Goal: Communication & Community: Ask a question

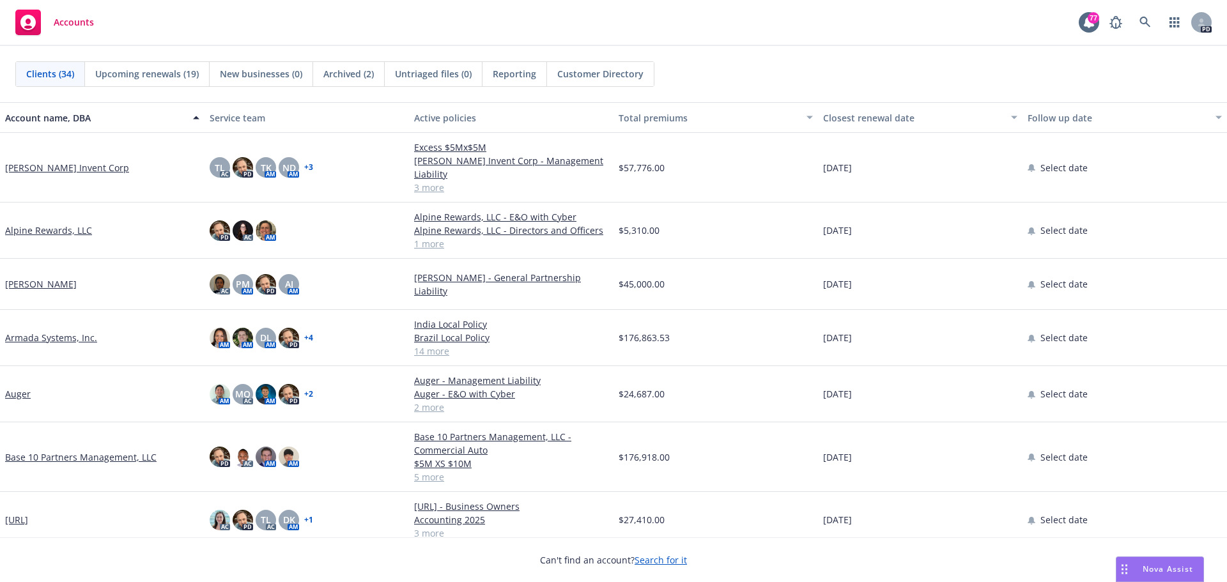
click at [1159, 572] on span "Nova Assist" at bounding box center [1168, 569] width 50 height 11
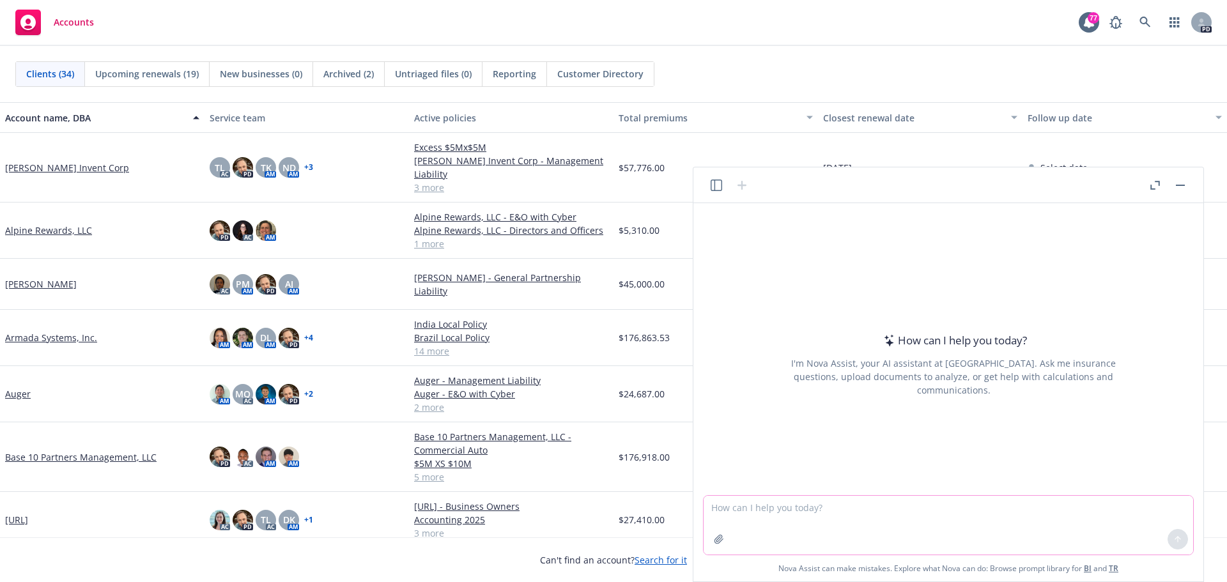
click at [952, 518] on textarea at bounding box center [948, 525] width 489 height 59
click at [1152, 189] on icon "button" at bounding box center [1152, 187] width 4 height 4
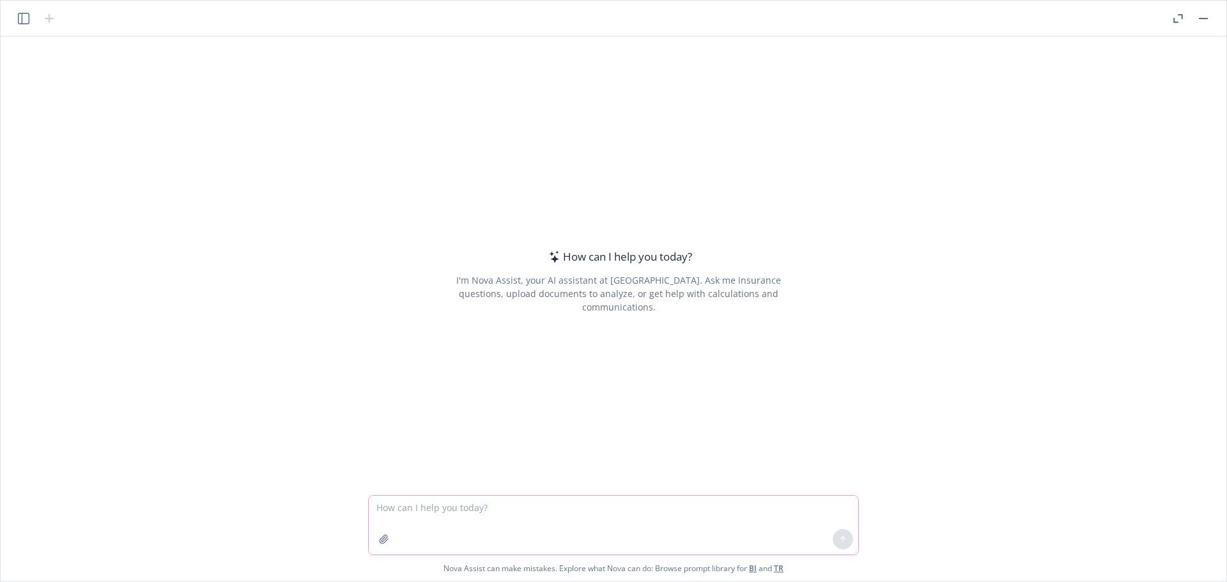
click at [416, 508] on textarea at bounding box center [613, 525] width 489 height 59
click at [467, 512] on textarea at bounding box center [613, 525] width 489 height 59
paste textarea "https://dash.newfront.com/chat"
type textarea "h"
click at [465, 507] on textarea at bounding box center [613, 525] width 489 height 59
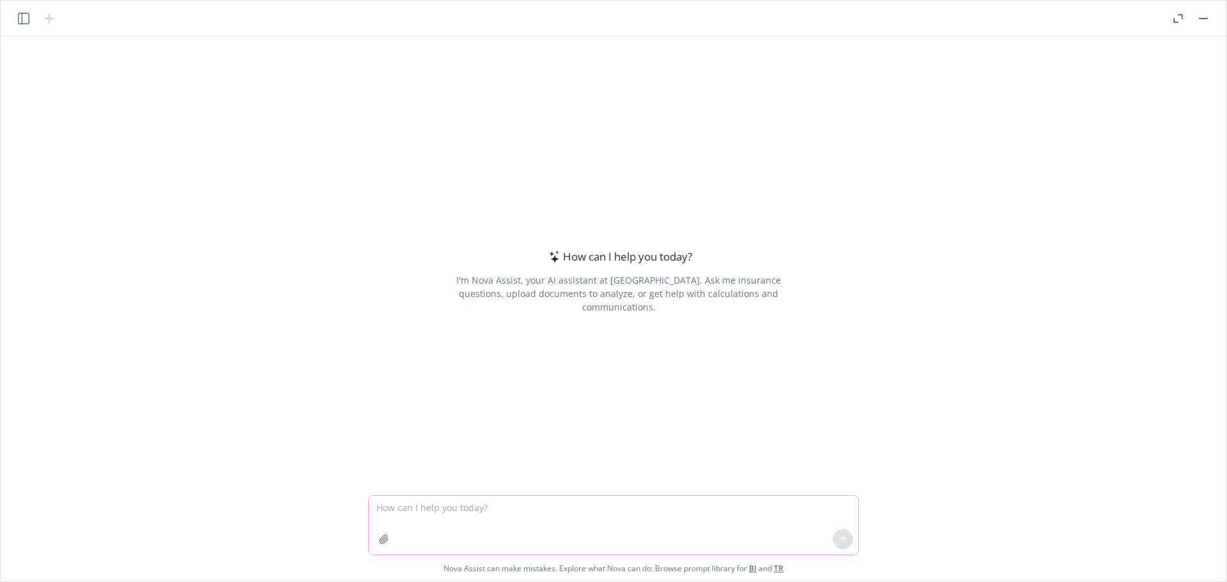
paste textarea "I am a directors and officers liability insurance broker, can you please provid…"
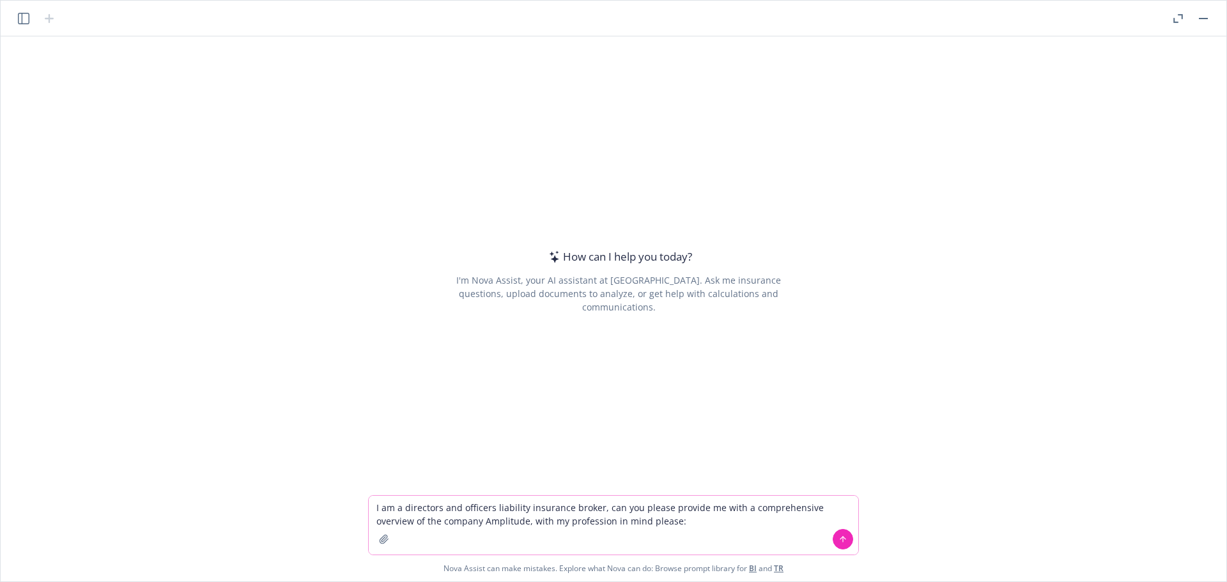
click at [689, 525] on textarea "I am a directors and officers liability insurance broker, can you please provid…" at bounding box center [613, 525] width 489 height 59
paste textarea "Provide an overview of the company’s history, background, products/technology, …"
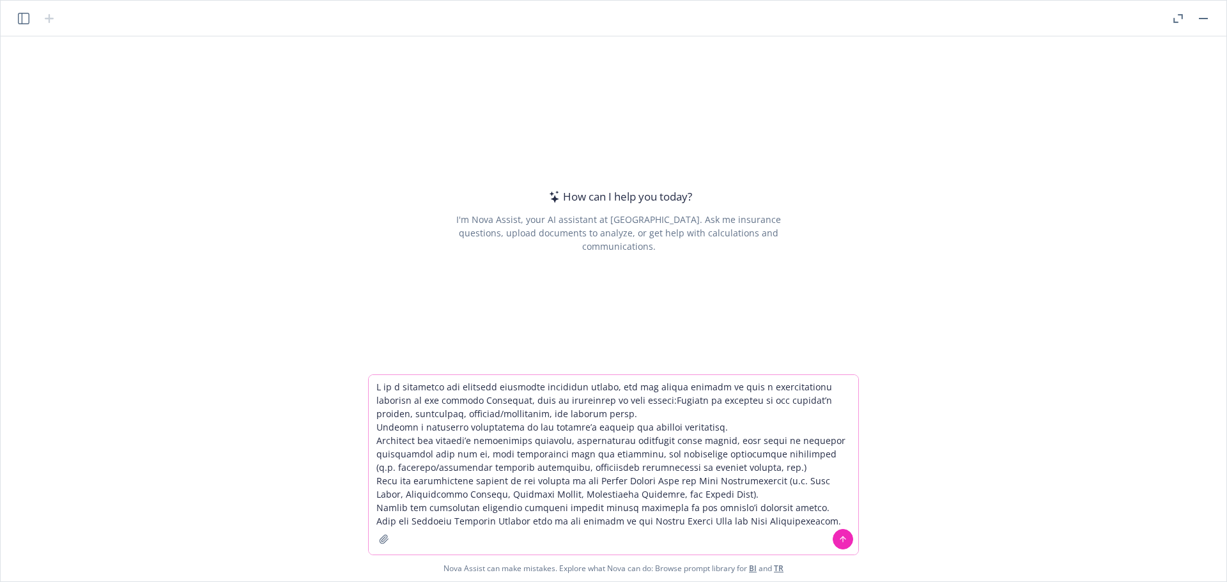
click at [638, 399] on textarea at bounding box center [613, 465] width 489 height 180
type textarea "I am a directors and officers liability insurance broker, can you please provid…"
click at [842, 535] on icon at bounding box center [842, 539] width 9 height 9
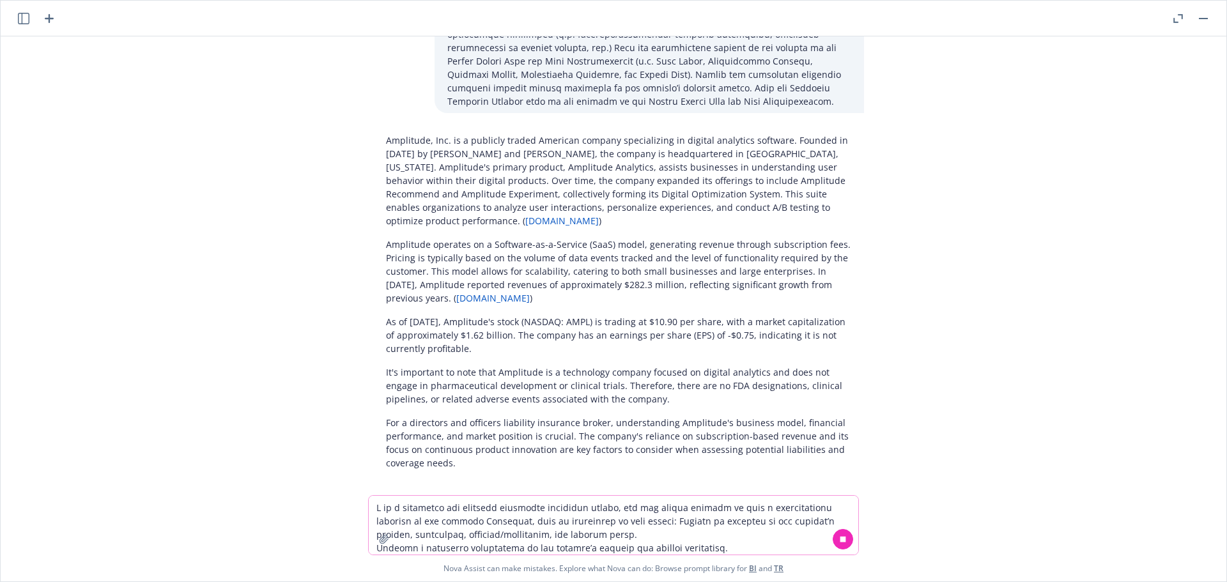
scroll to position [115, 0]
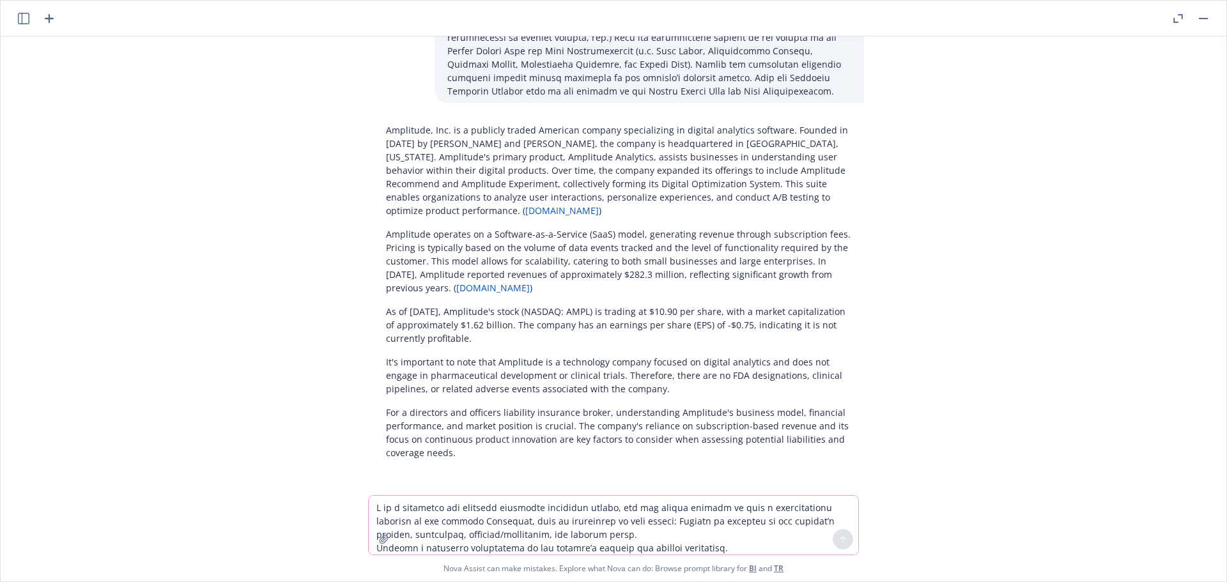
click at [502, 508] on textarea at bounding box center [613, 525] width 489 height 59
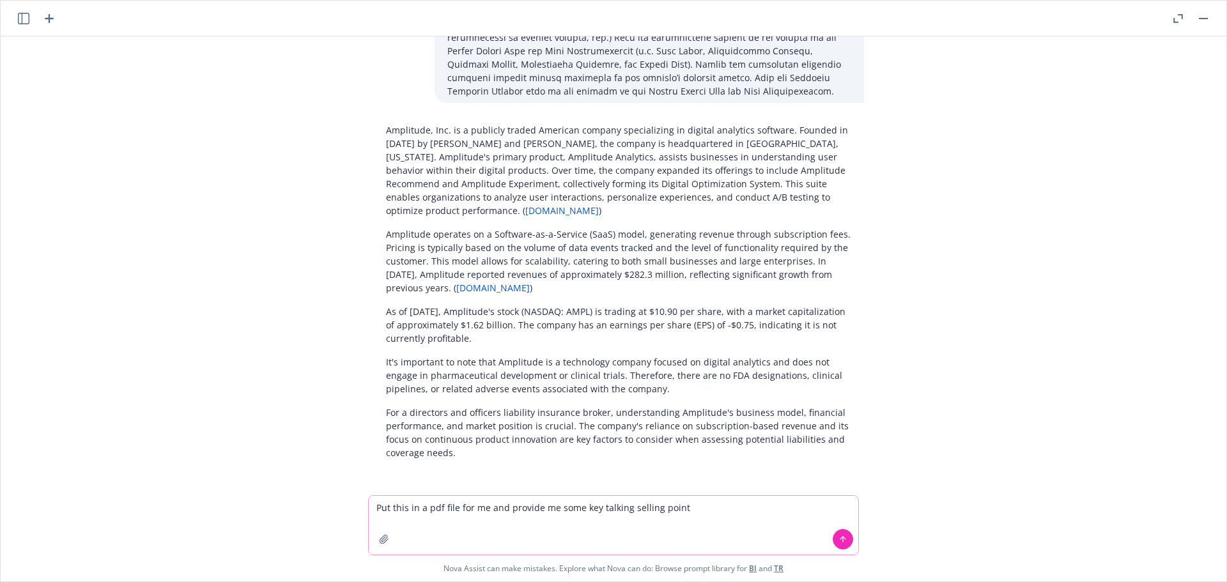
type textarea "Put this in a pdf file for me and provide me some key talking selling points"
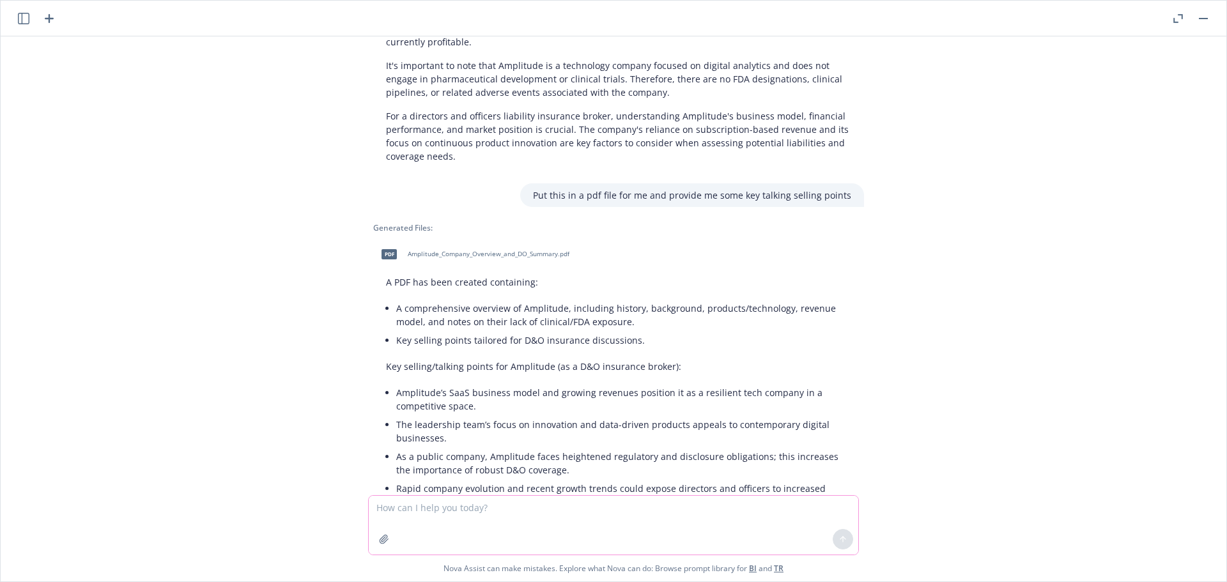
scroll to position [551, 0]
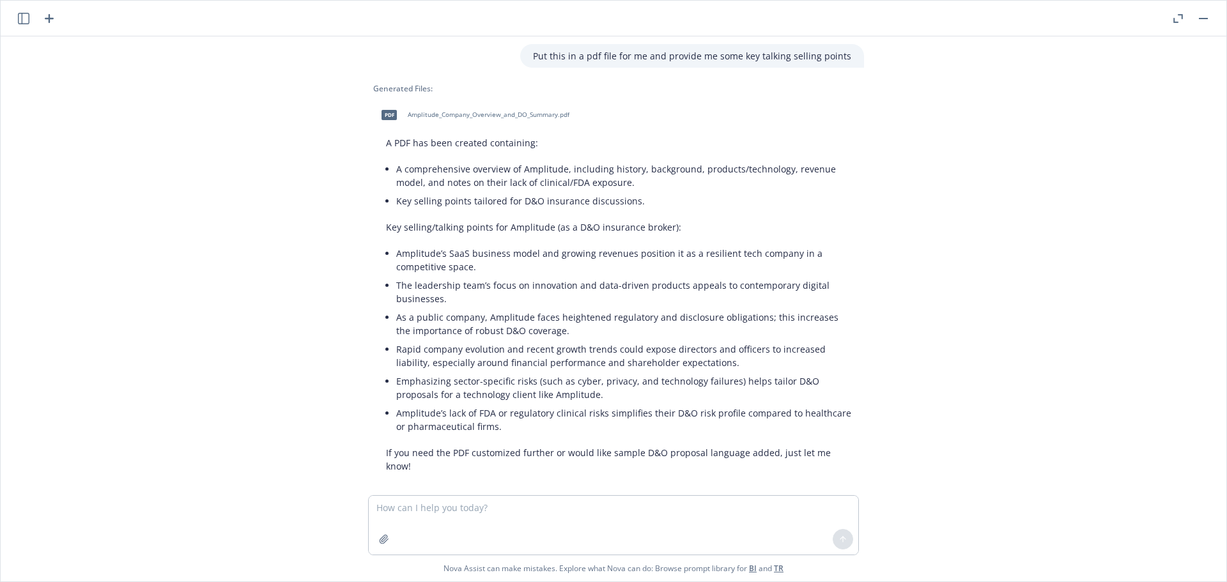
click at [27, 22] on icon "button" at bounding box center [24, 19] width 12 height 12
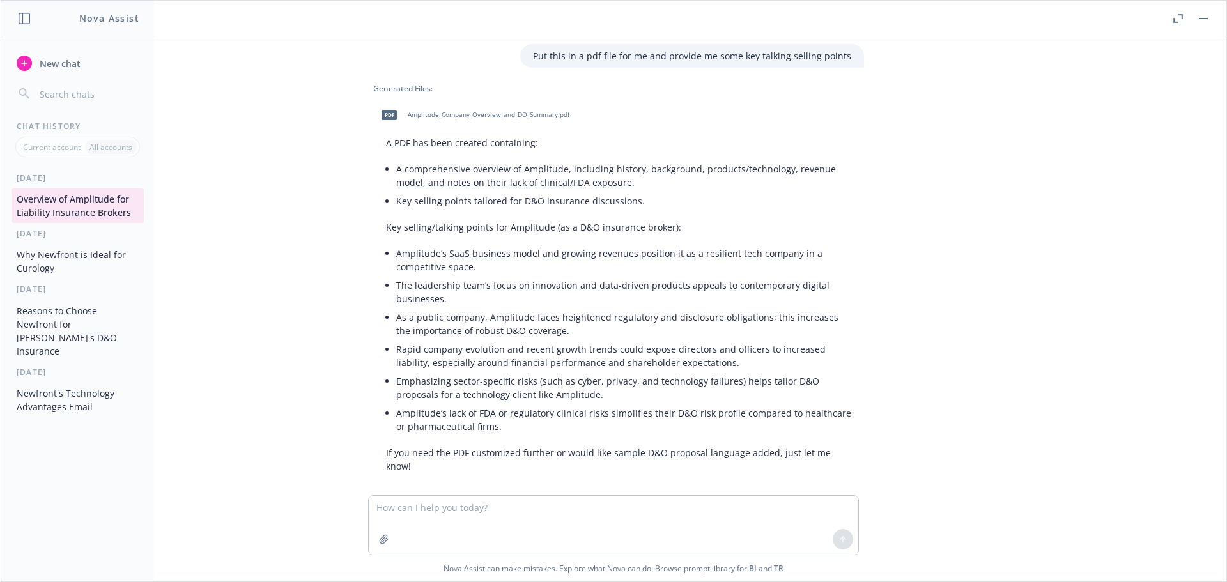
click at [59, 383] on button "Newfront's Technology Advantages Email" at bounding box center [78, 400] width 132 height 35
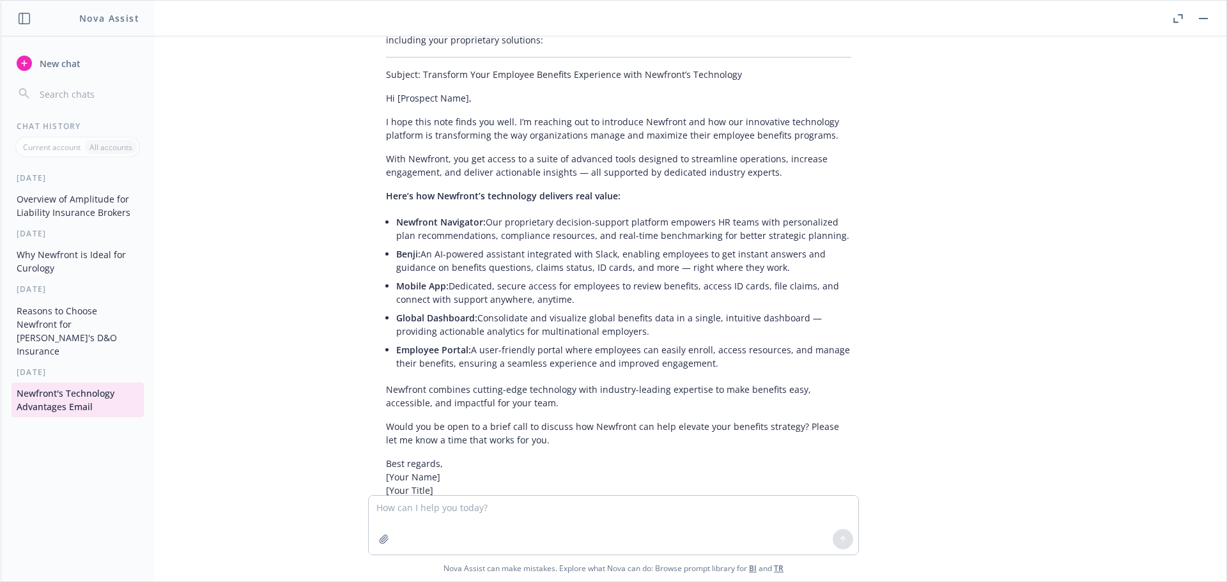
scroll to position [99, 0]
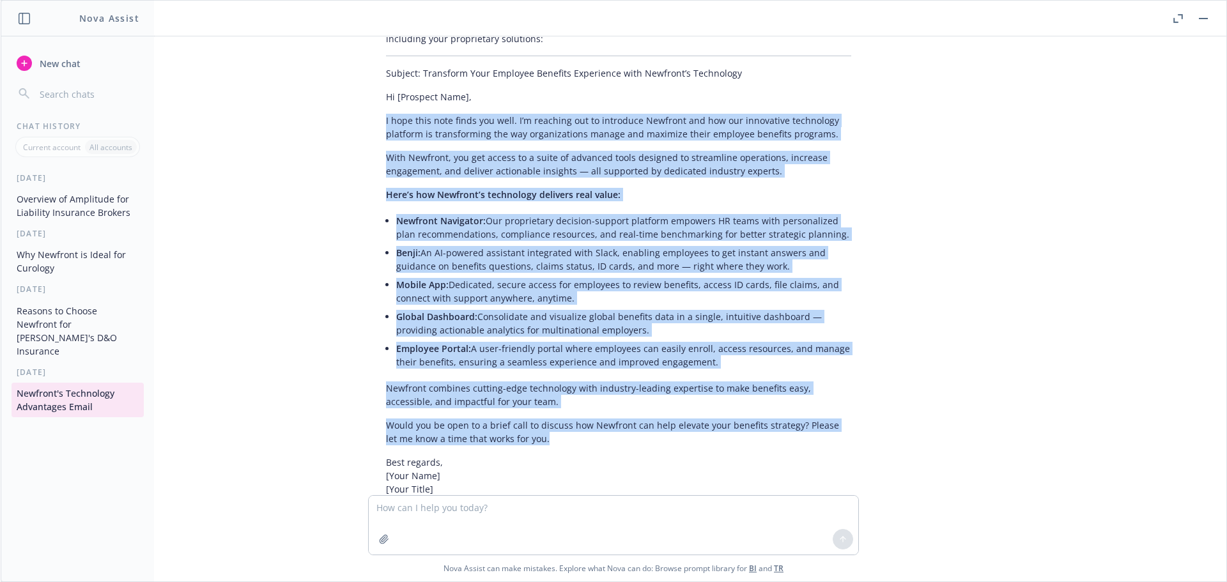
drag, startPoint x: 380, startPoint y: 119, endPoint x: 546, endPoint y: 443, distance: 364.1
click at [546, 443] on div "Certainly! Here’s a prospecting email highlighting Newfront's technology advant…" at bounding box center [618, 287] width 491 height 549
click at [1087, 259] on div "write a prospecting email with bullet points outlining Newfront's technology ad…" at bounding box center [613, 265] width 1215 height 459
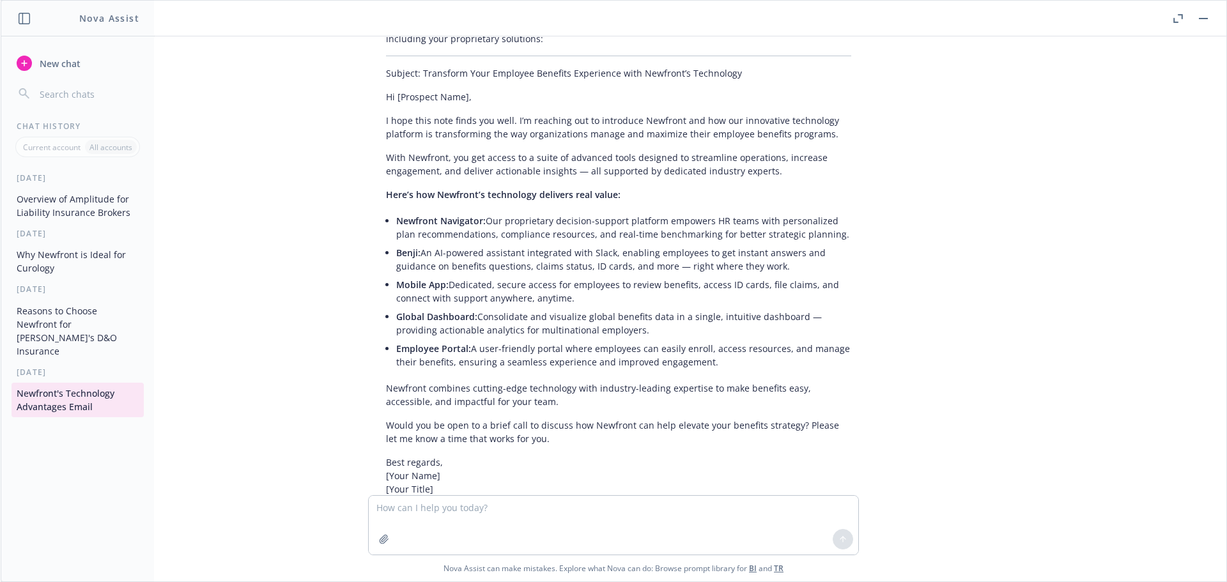
scroll to position [0, 0]
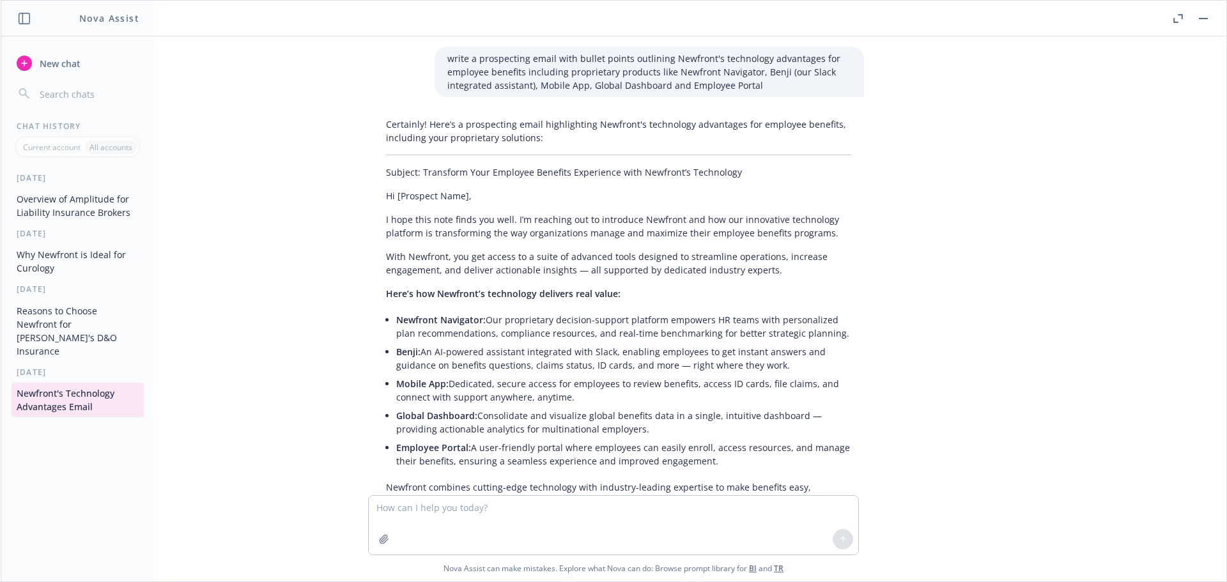
click at [92, 210] on button "Overview of Amplitude for Liability Insurance Brokers" at bounding box center [78, 206] width 132 height 35
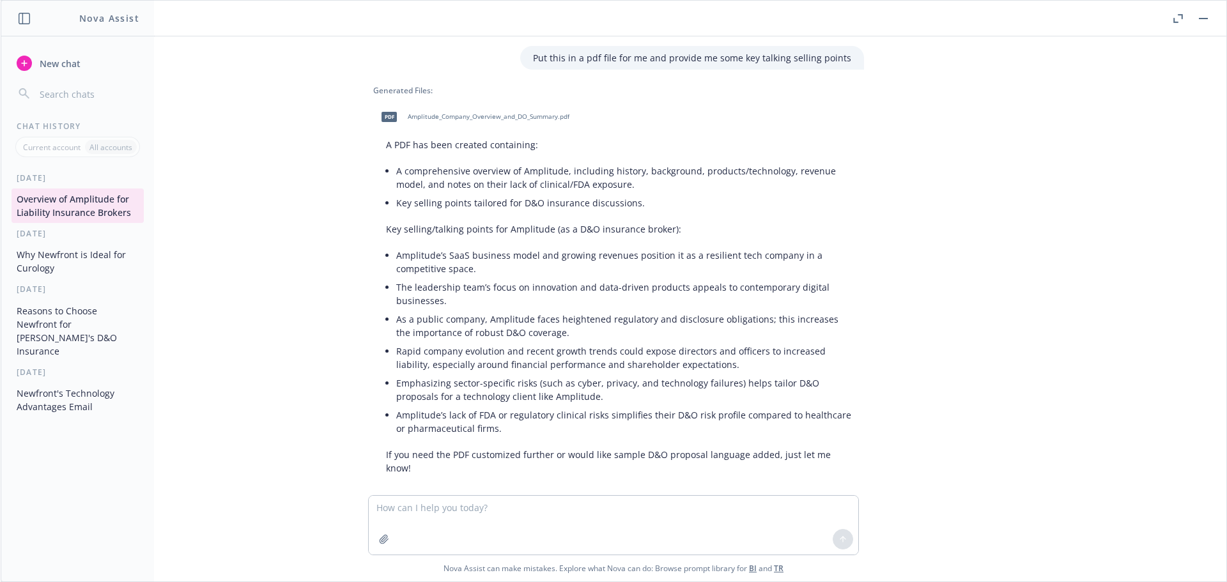
scroll to position [551, 0]
click at [98, 383] on button "Newfront's Technology Advantages Email" at bounding box center [78, 400] width 132 height 35
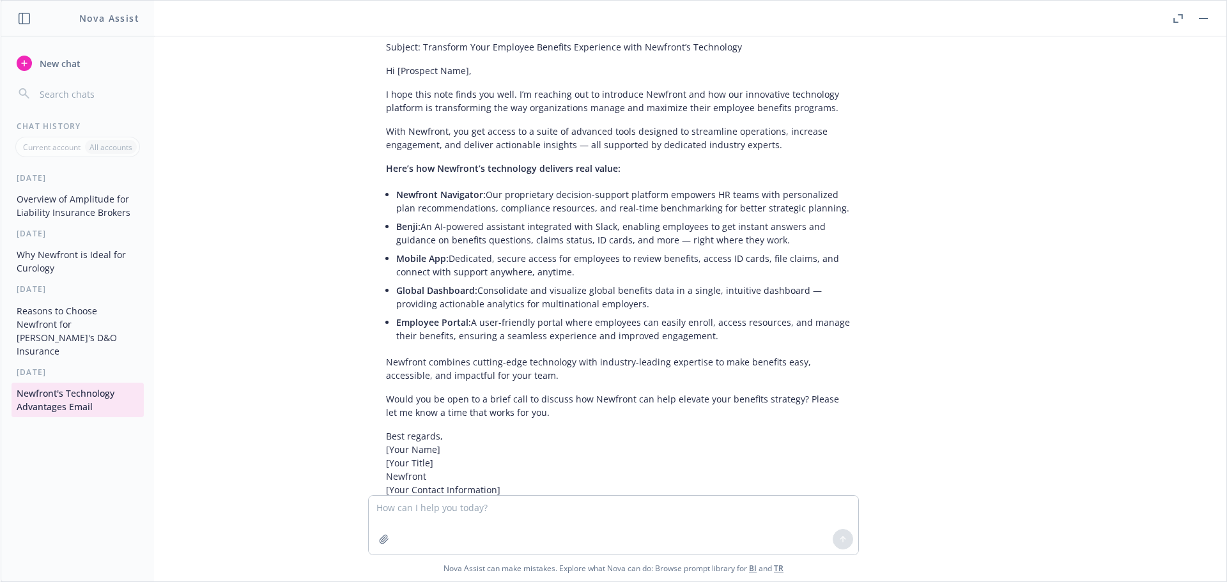
scroll to position [146, 0]
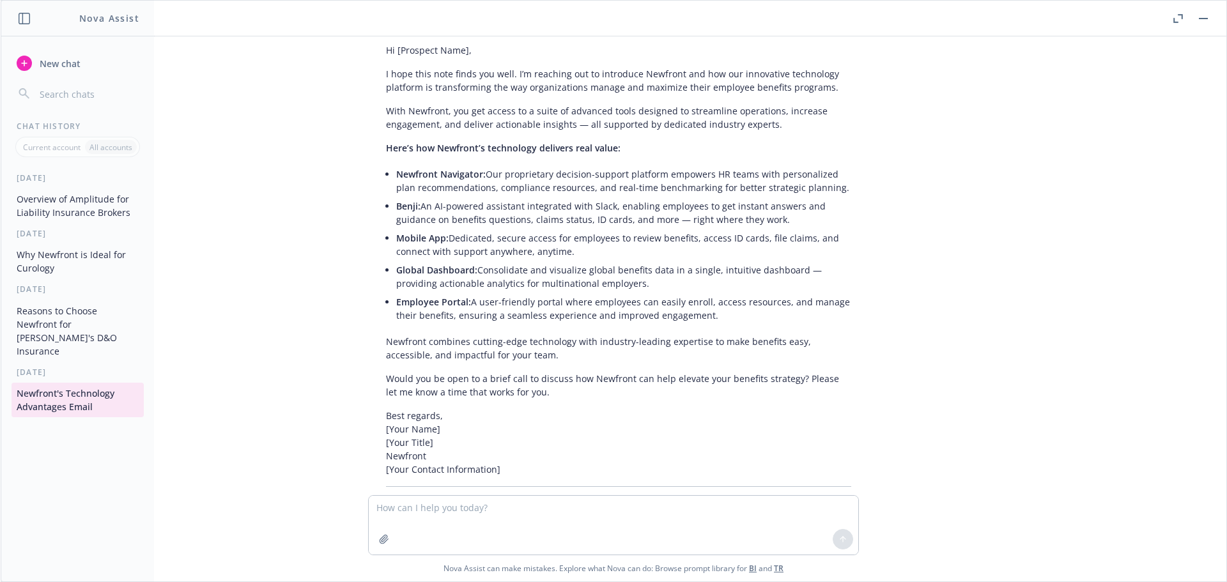
click at [587, 518] on textarea at bounding box center [613, 525] width 489 height 59
type textarea "get more specific on how this can help with late stage private AI companies wit…"
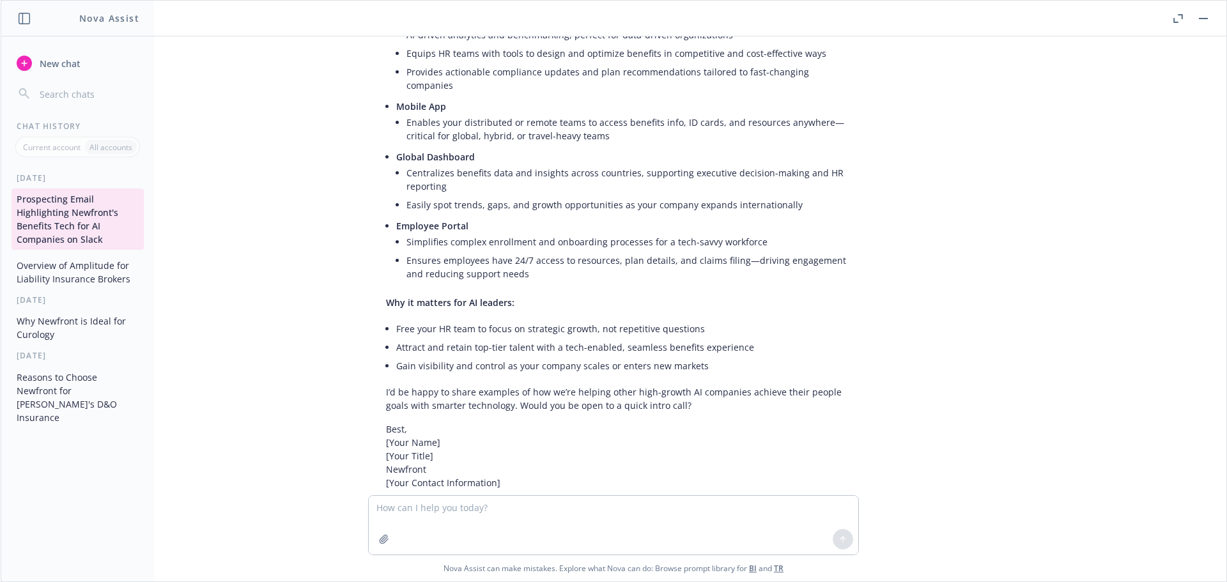
scroll to position [1019, 0]
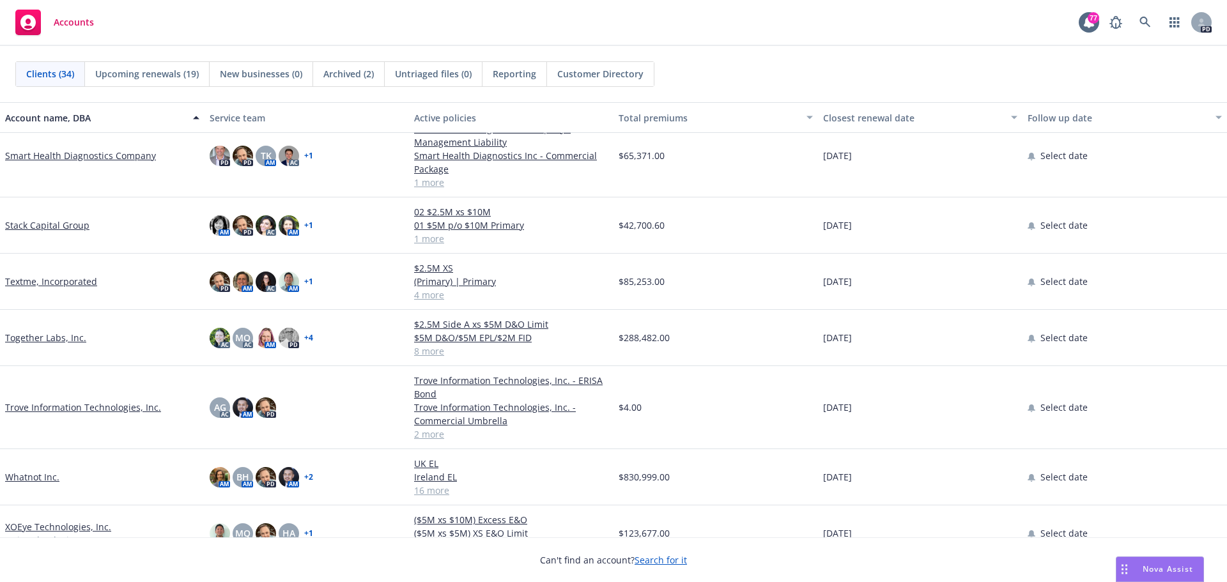
scroll to position [1428, 0]
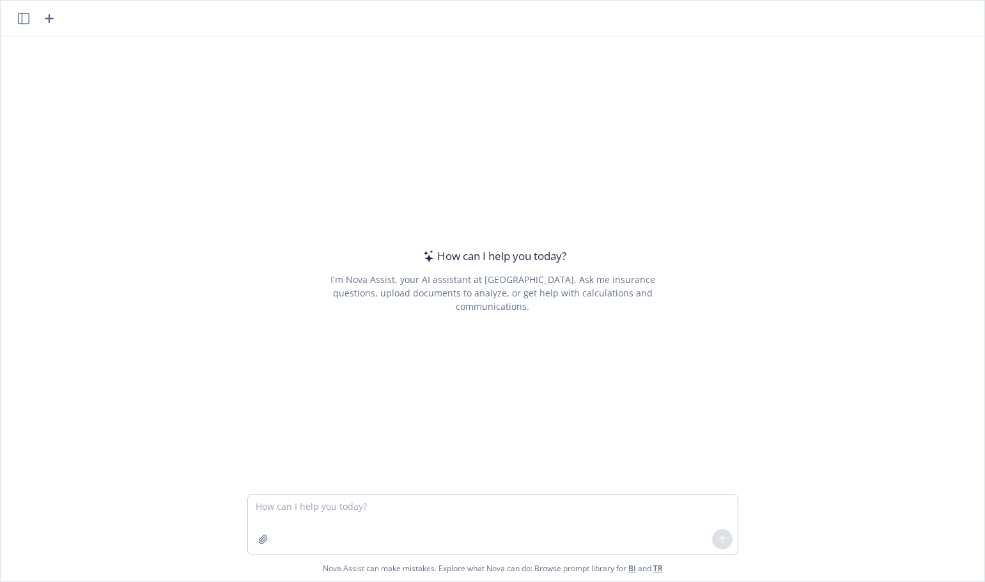
click at [525, 516] on textarea at bounding box center [492, 525] width 489 height 60
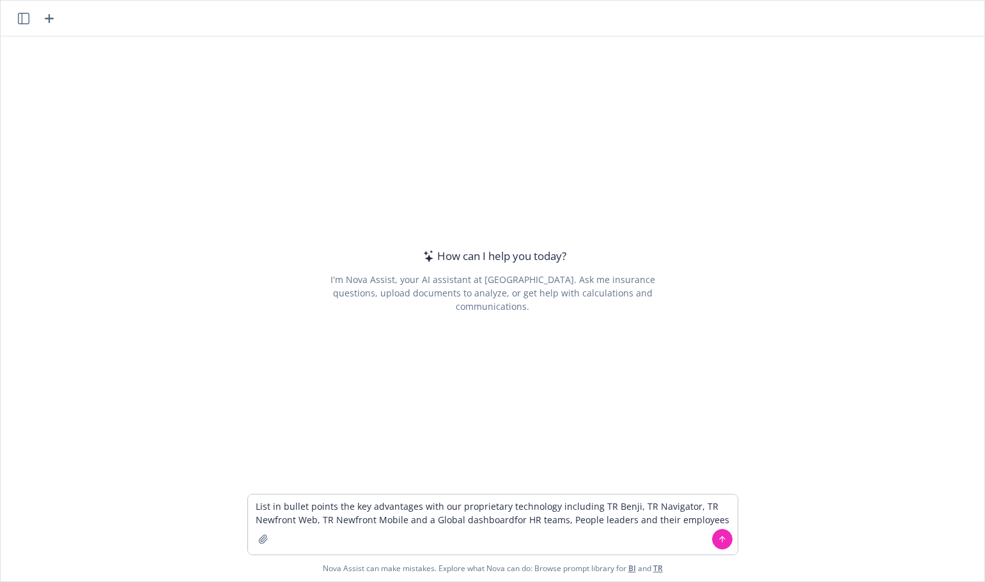
type textarea "List in bullet points the key advantages with our proprietary technology includ…"
click at [718, 521] on textarea "List in bullet points the key advantages with our proprietary technology includ…" at bounding box center [492, 525] width 489 height 60
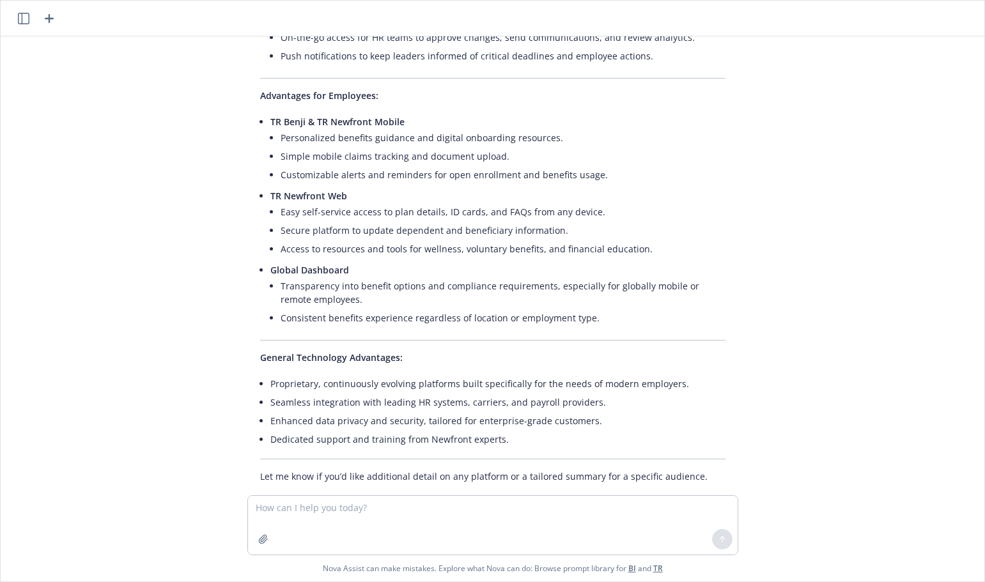
scroll to position [524, 0]
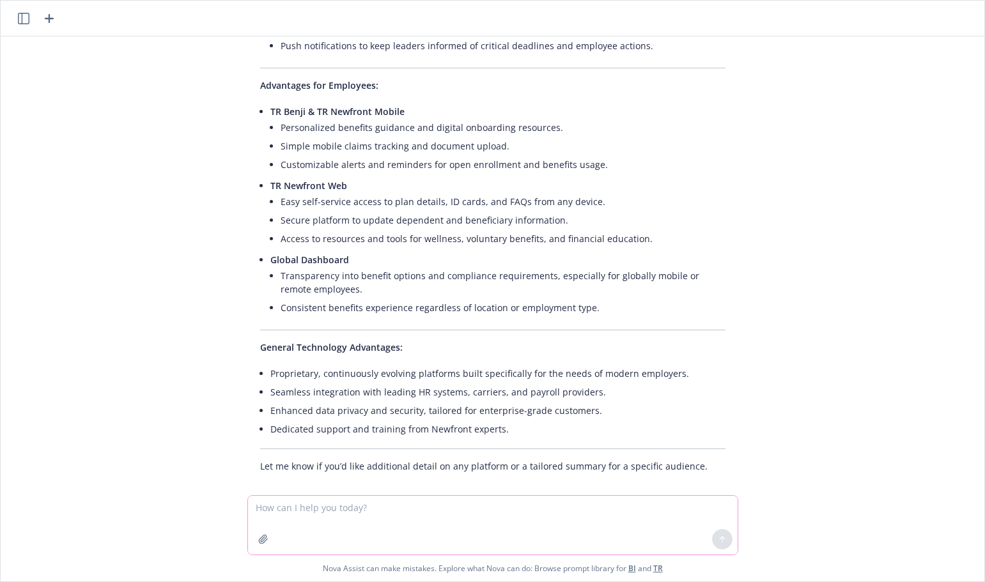
click at [366, 518] on textarea at bounding box center [492, 525] width 489 height 59
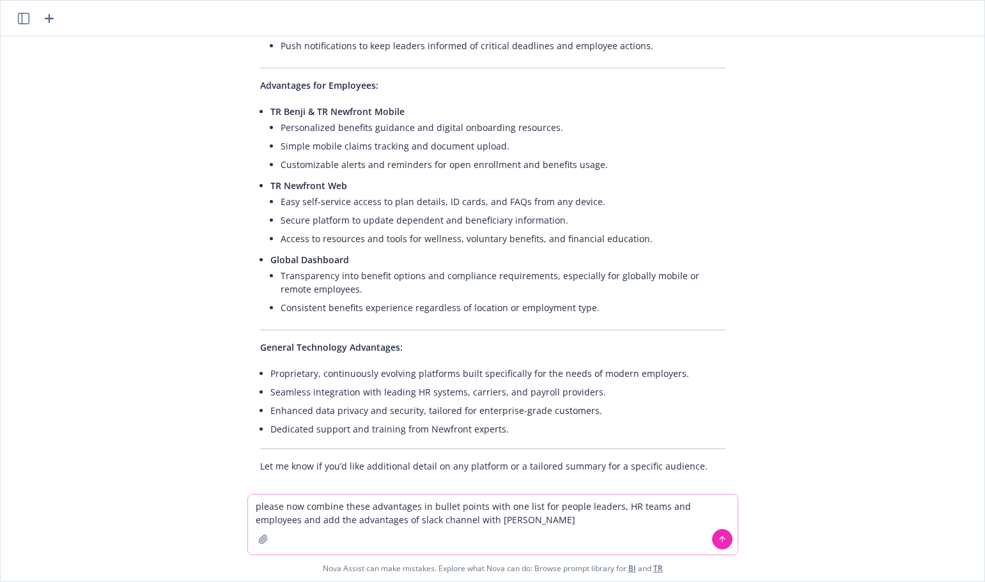
type textarea "please now combine these advantages in bullet points with one list for people l…"
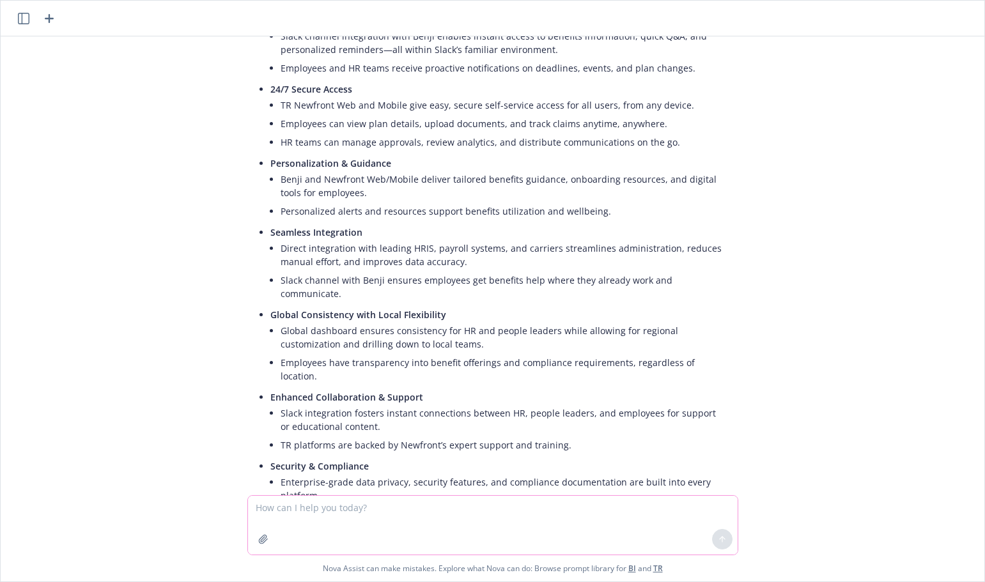
scroll to position [1334, 0]
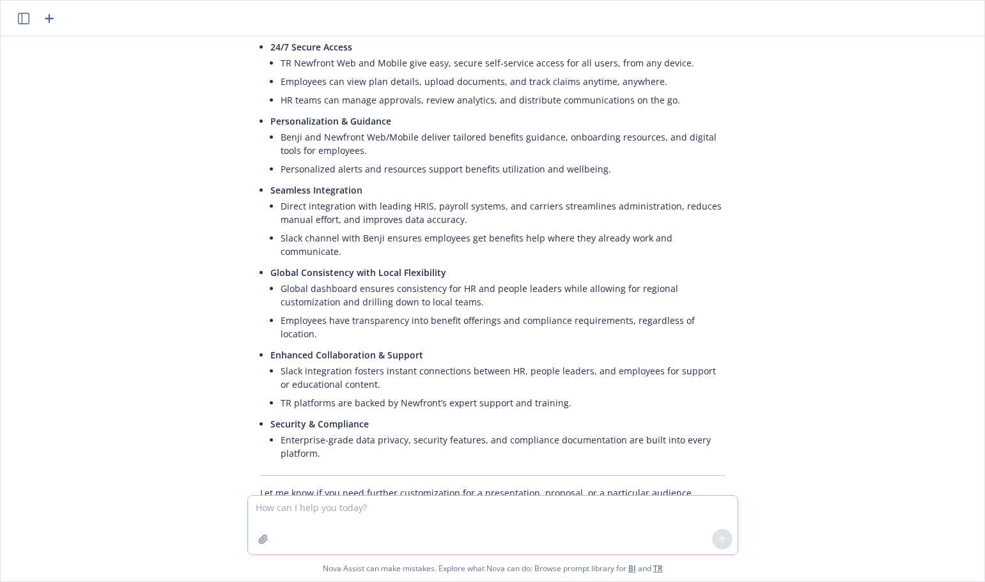
click at [328, 509] on textarea at bounding box center [492, 525] width 489 height 59
paste textarea "TR Benji, TR Navigator, TR Newfront Web, TR Newfront Mobile"
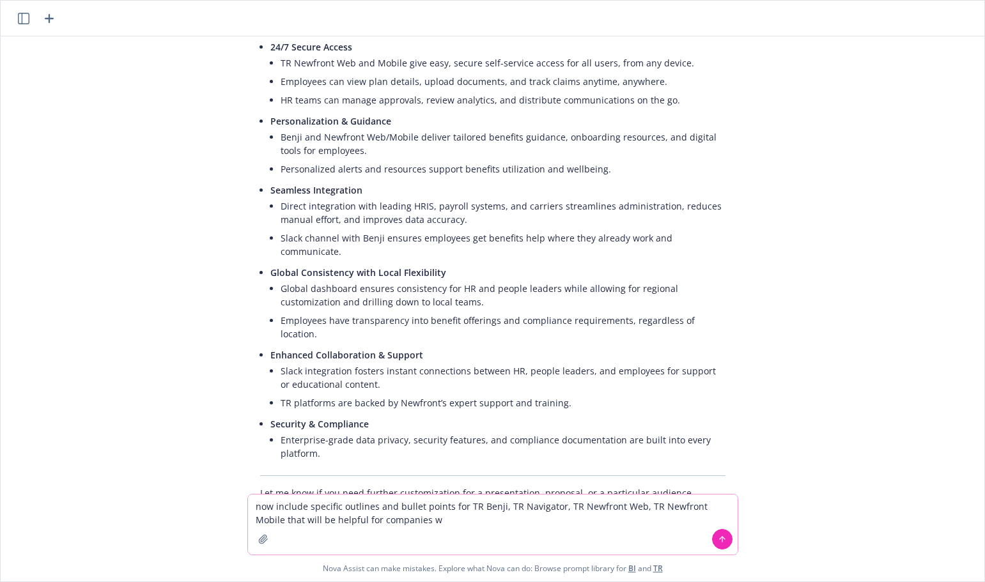
type textarea "now include specific outlines and bullet points for TR Benji, TR Navigator, TR …"
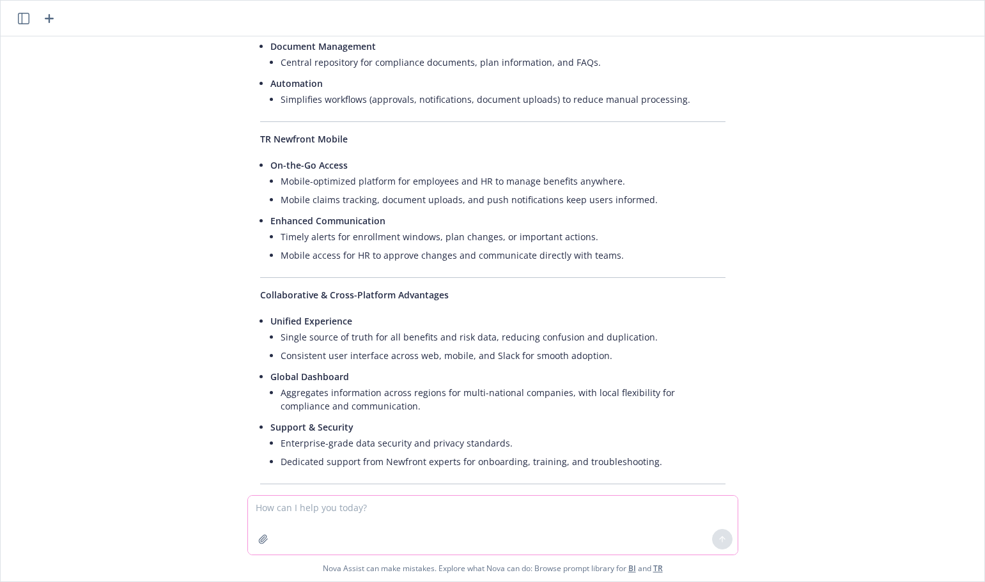
scroll to position [2471, 0]
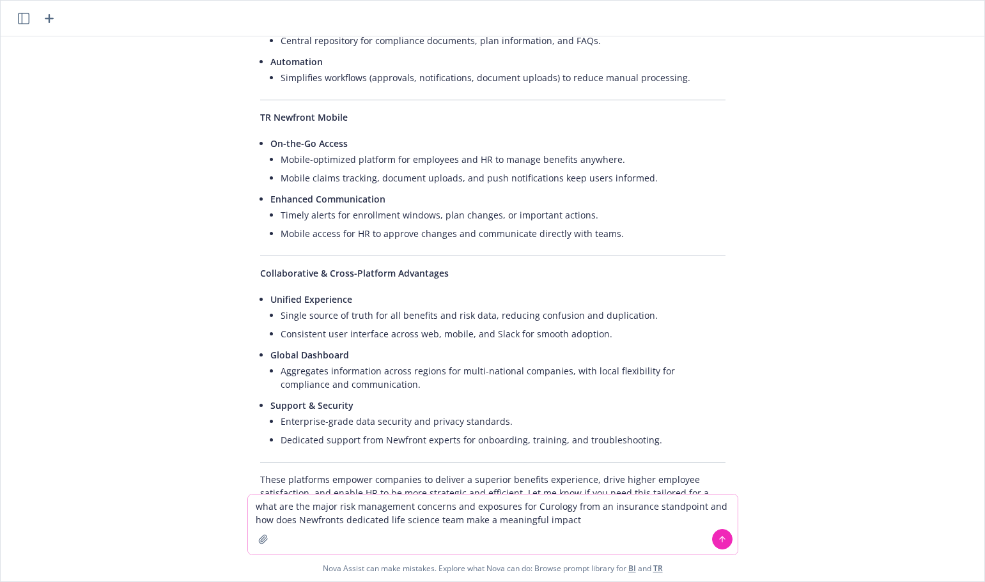
type textarea "what are the major risk management concerns and exposures for Curology from an …"
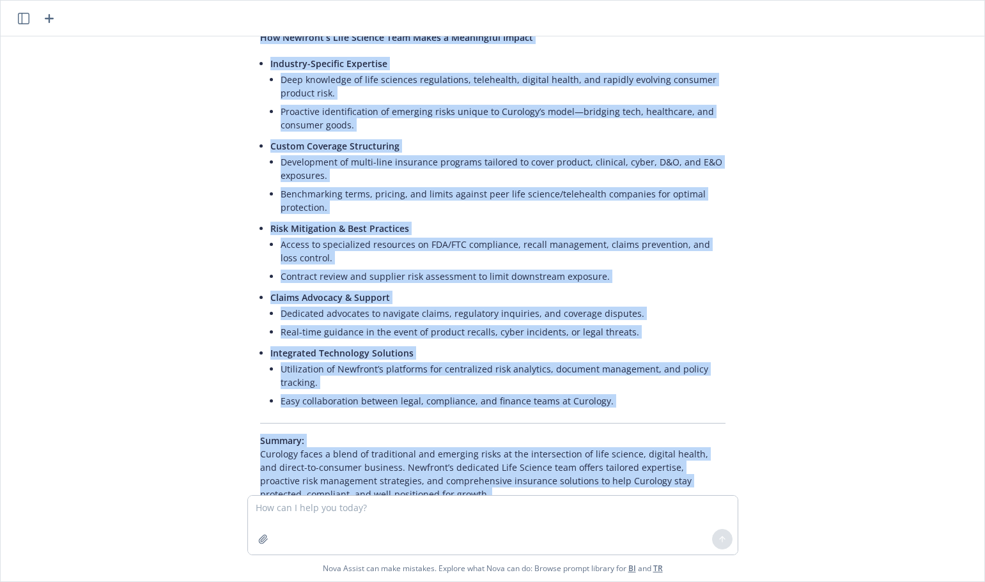
scroll to position [3647, 0]
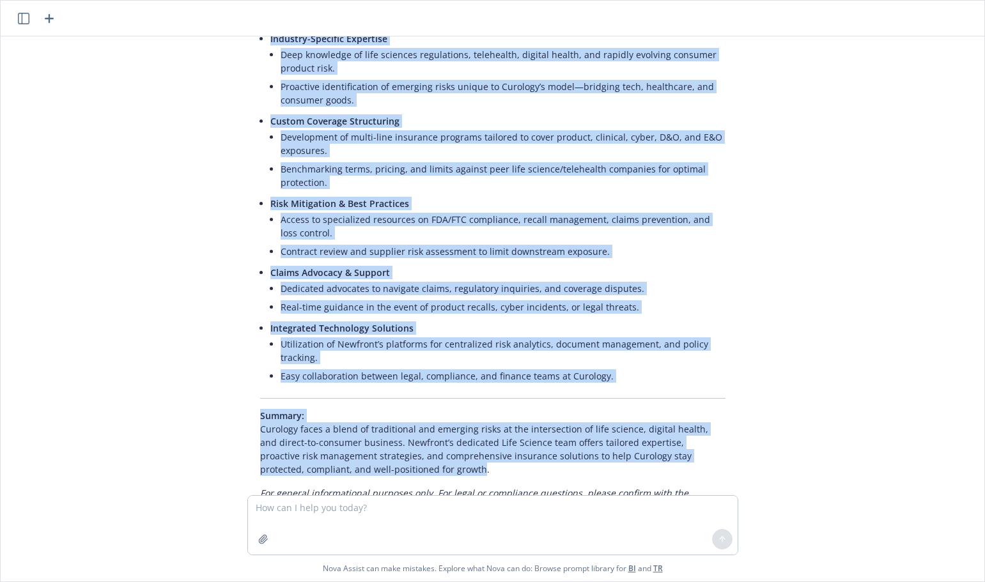
drag, startPoint x: 249, startPoint y: 210, endPoint x: 376, endPoint y: 426, distance: 251.2
copy div "Certainly! Here's a breakdown tailored to Curology—a technology-driven skincare…"
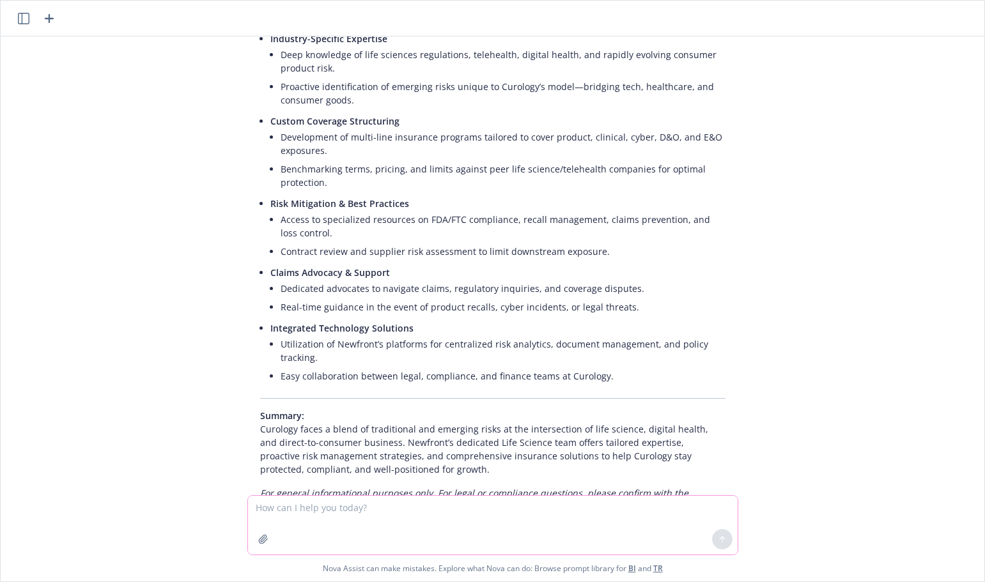
click at [385, 531] on textarea at bounding box center [492, 525] width 489 height 59
type textarea "Outline the key advantages for Newfronts proprietary clinical trial portal for …"
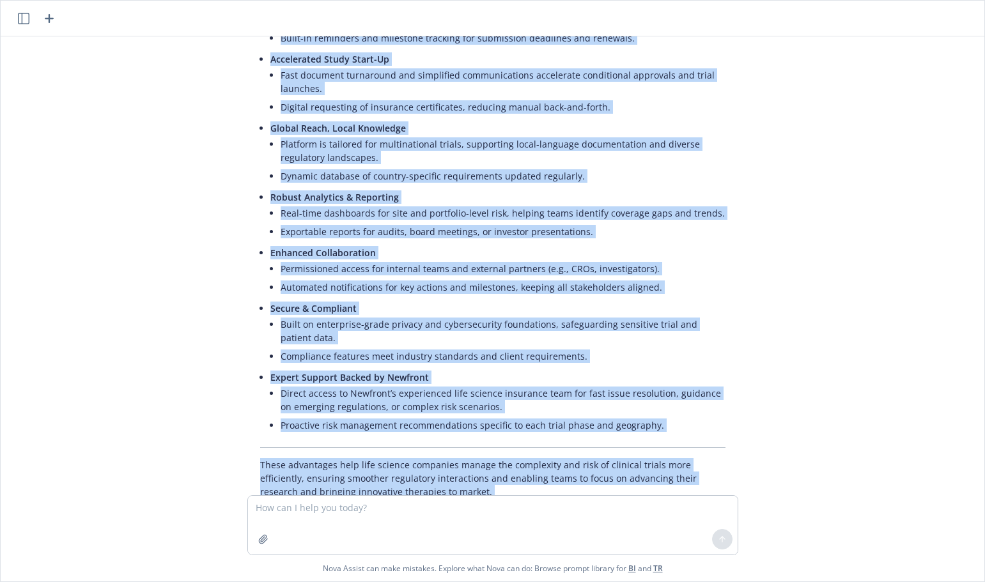
scroll to position [4476, 0]
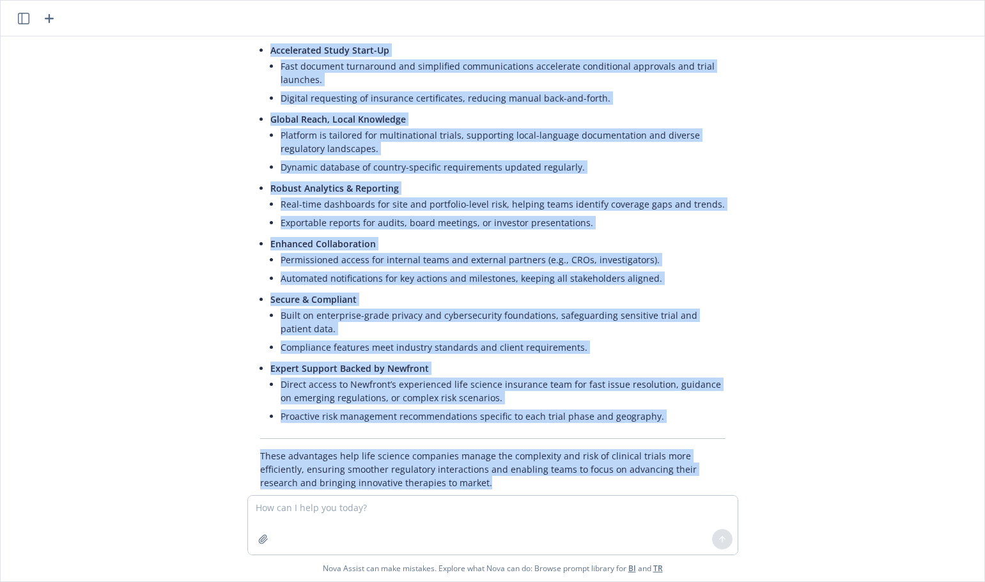
drag, startPoint x: 298, startPoint y: 180, endPoint x: 442, endPoint y: 421, distance: 280.2
click at [442, 421] on div "List in bullet points the key advantages with our proprietary technology includ…" at bounding box center [492, 265] width 983 height 459
copy div "Outline the key advantages for Newfronts proprietary clinical trial portal for …"
click at [786, 260] on div "List in bullet points the key advantages with our proprietary technology includ…" at bounding box center [492, 265] width 983 height 459
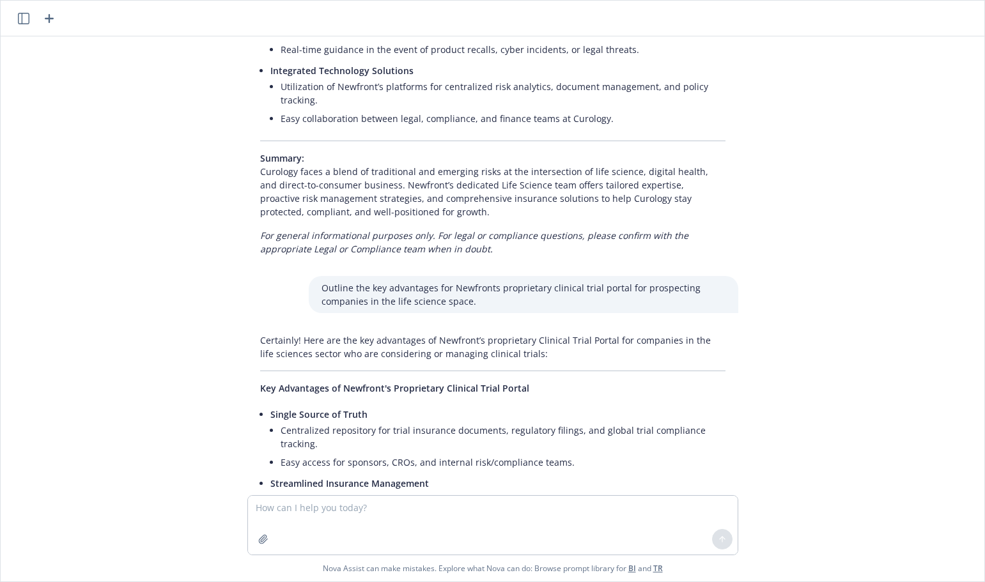
scroll to position [3970, 0]
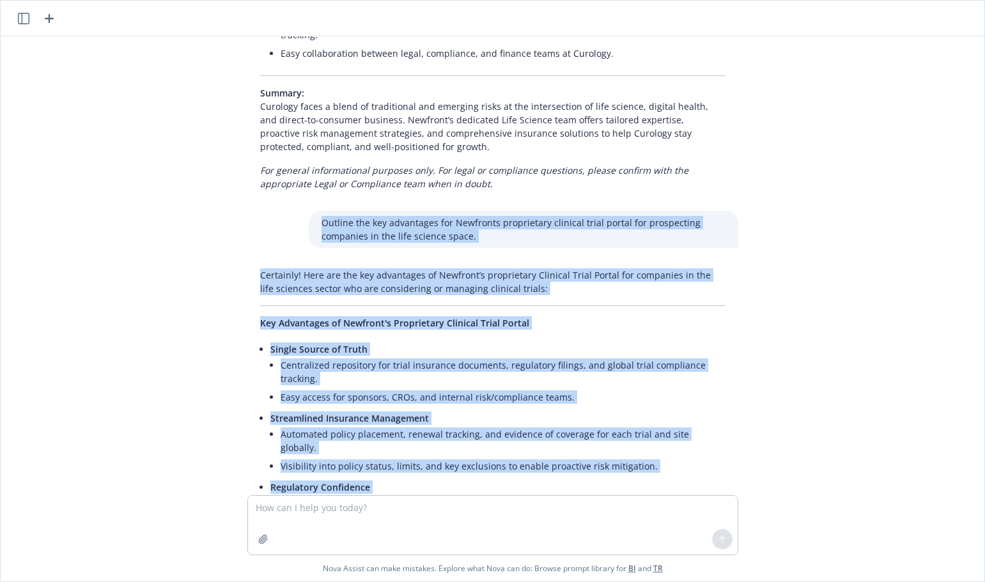
drag, startPoint x: 304, startPoint y: 155, endPoint x: 615, endPoint y: 473, distance: 444.6
click at [615, 473] on div "List in bullet points the key advantages with our proprietary technology includ…" at bounding box center [492, 265] width 983 height 459
copy div "Outline the key advantages for Newfronts proprietary clinical trial portal for …"
click at [139, 288] on div "List in bullet points the key advantages with our proprietary technology includ…" at bounding box center [492, 265] width 983 height 459
drag, startPoint x: 314, startPoint y: 166, endPoint x: 653, endPoint y: 394, distance: 408.9
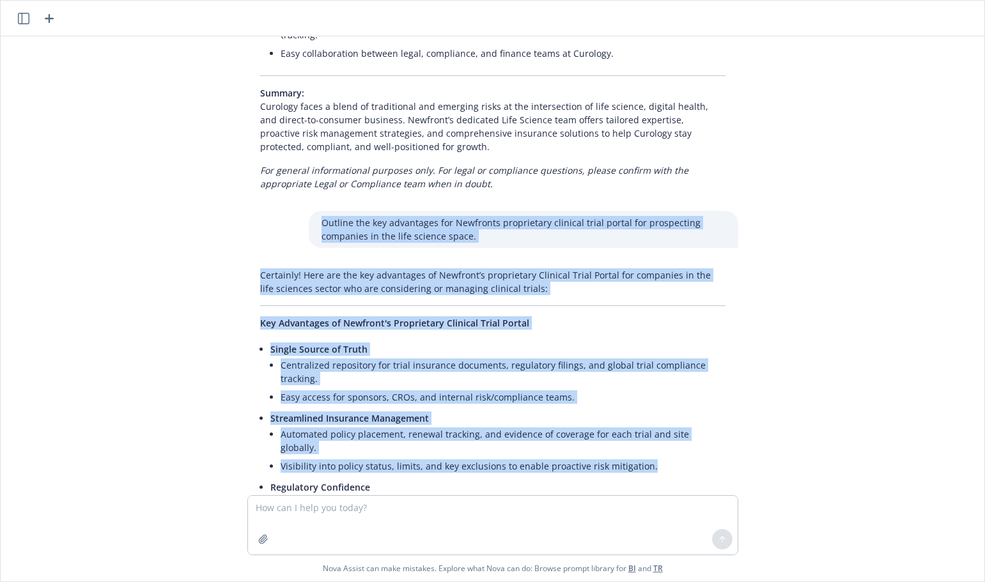
click at [653, 394] on div "List in bullet points the key advantages with our proprietary technology includ…" at bounding box center [492, 265] width 983 height 459
copy div "Outline the key advantages for Newfronts proprietary clinical trial portal for …"
click at [679, 356] on li "Centralized repository for trial insurance documents, regulatory filings, and g…" at bounding box center [503, 372] width 445 height 32
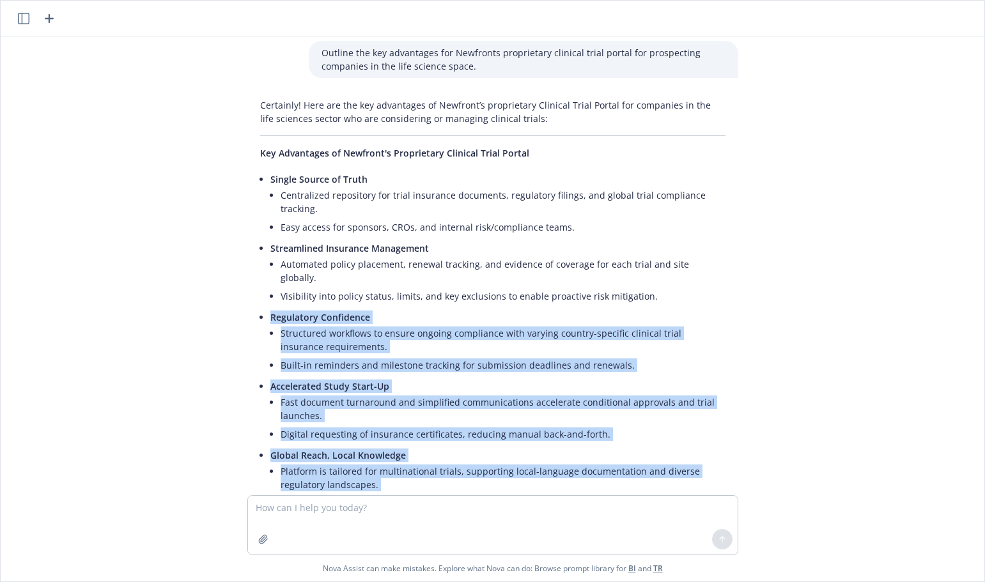
scroll to position [4476, 0]
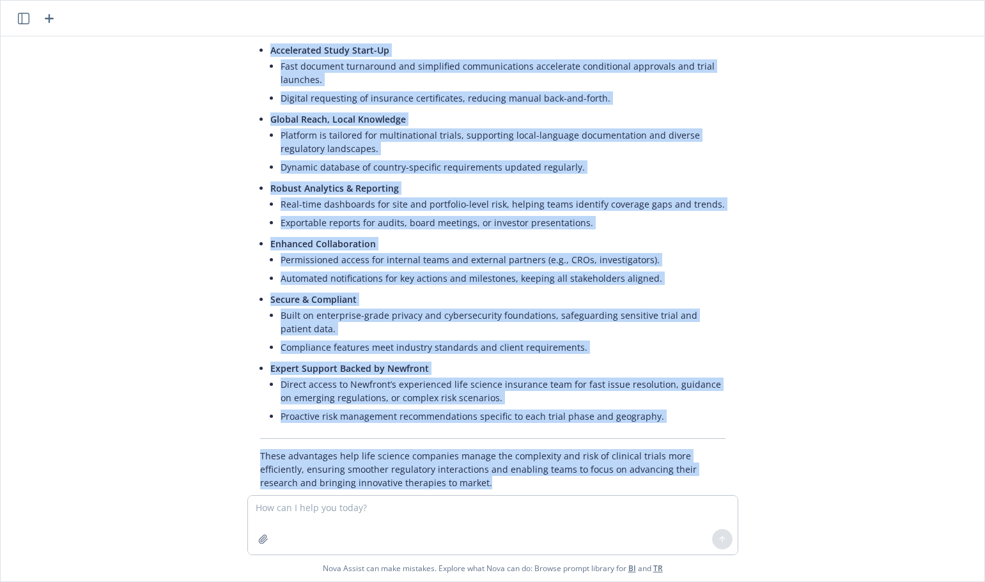
drag, startPoint x: 261, startPoint y: 419, endPoint x: 427, endPoint y: 416, distance: 166.2
click at [427, 416] on div "Certainly! Here are the key advantages of Newfront’s proprietary Clinical Trial…" at bounding box center [492, 144] width 491 height 774
copy div "Regulatory Confidence Structured workflows to ensure ongoing compliance with va…"
click at [734, 309] on div "Certainly! Here are the key advantages of Newfront’s proprietary Clinical Trial…" at bounding box center [492, 144] width 511 height 774
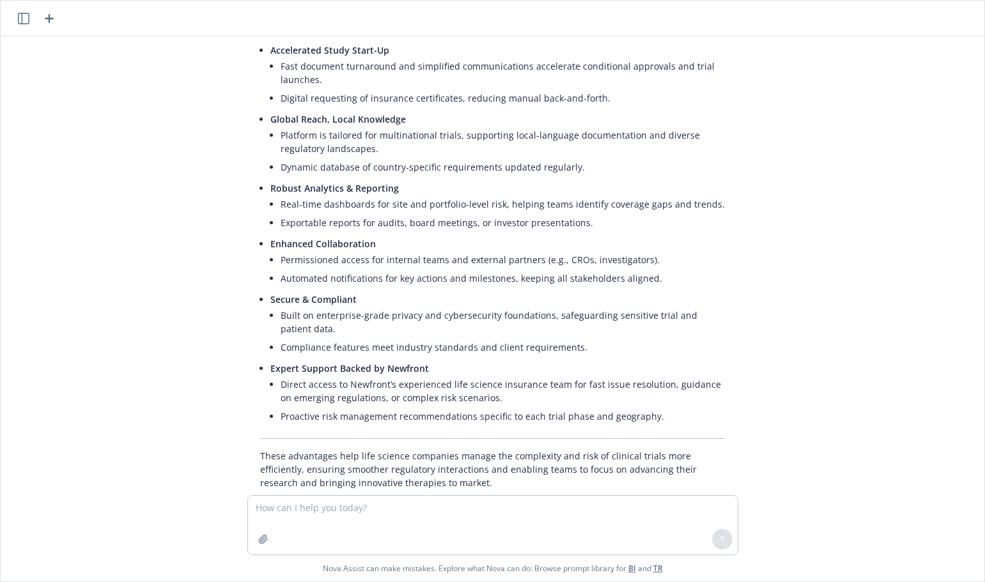
click at [807, 134] on div "List in bullet points the key advantages with our proprietary technology includ…" at bounding box center [492, 265] width 983 height 459
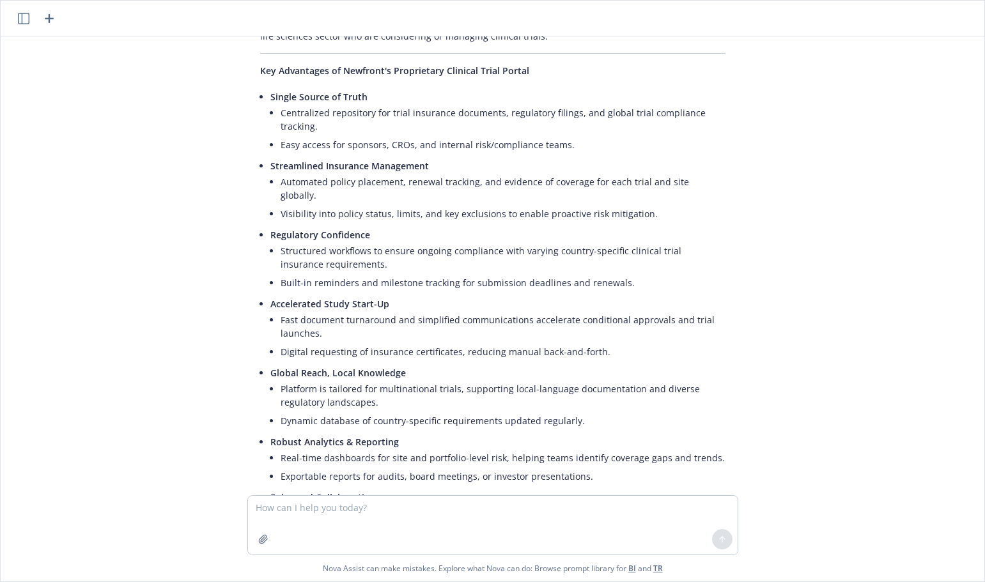
scroll to position [4195, 0]
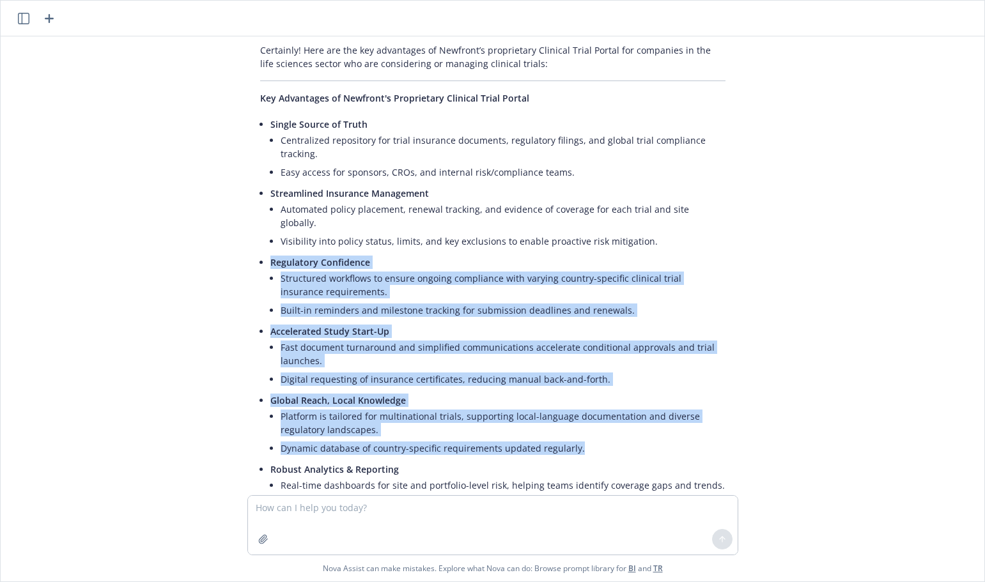
drag, startPoint x: 260, startPoint y: 196, endPoint x: 599, endPoint y: 377, distance: 384.2
click at [599, 377] on ul "Single Source of Truth Centralized repository for trial insurance documents, re…" at bounding box center [497, 412] width 455 height 594
copy ul "Regulatory Confidence Structured workflows to ensure ongoing compliance with va…"
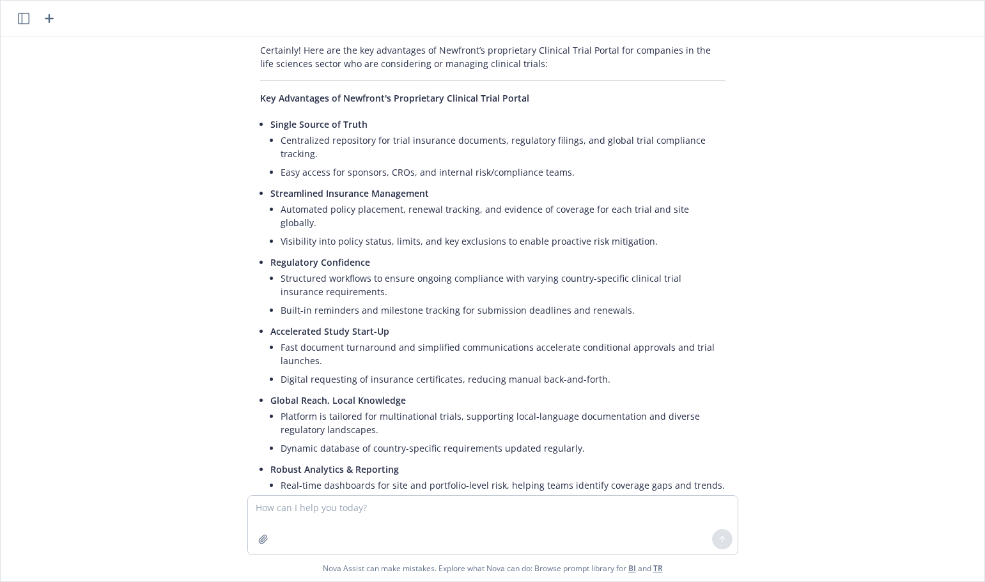
click at [257, 401] on div "Certainly! Here are the key advantages of Newfront’s proprietary Clinical Trial…" at bounding box center [492, 425] width 491 height 774
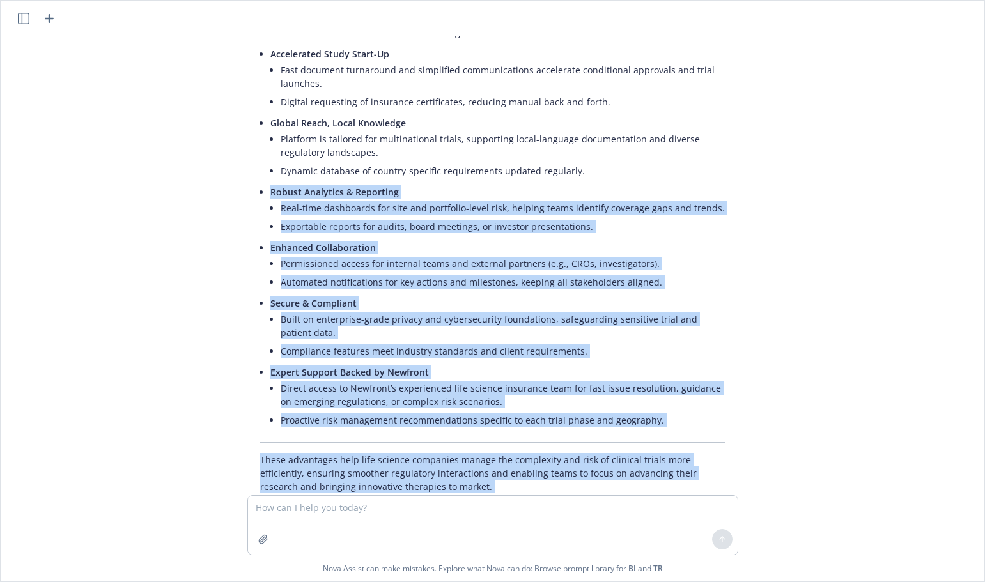
scroll to position [4476, 0]
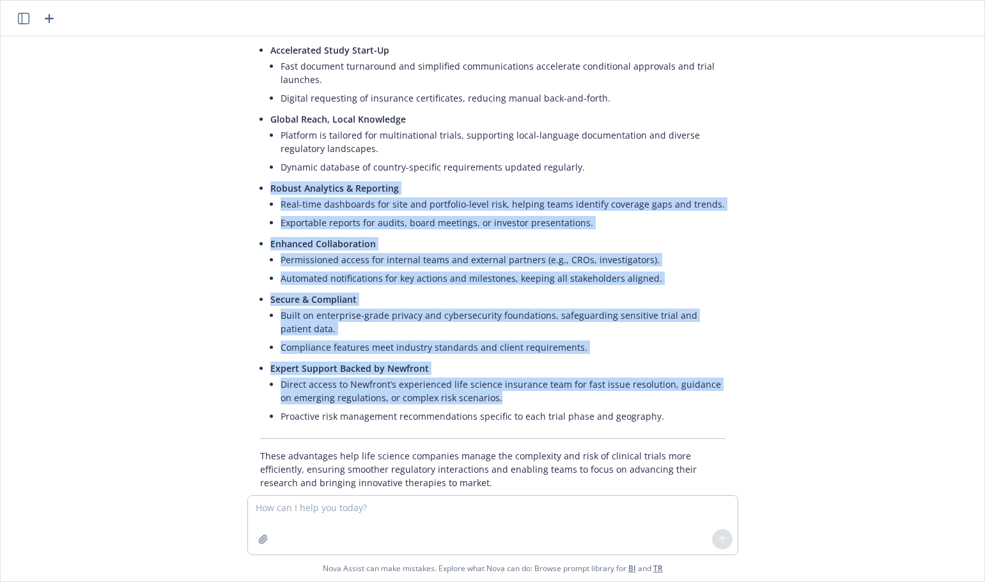
drag, startPoint x: 261, startPoint y: 403, endPoint x: 493, endPoint y: 330, distance: 243.1
click at [493, 330] on ul "Single Source of Truth Centralized repository for trial insurance documents, re…" at bounding box center [497, 131] width 455 height 594
copy ul "Robust Analytics & Reporting Real-time dashboards for site and portfolio-level …"
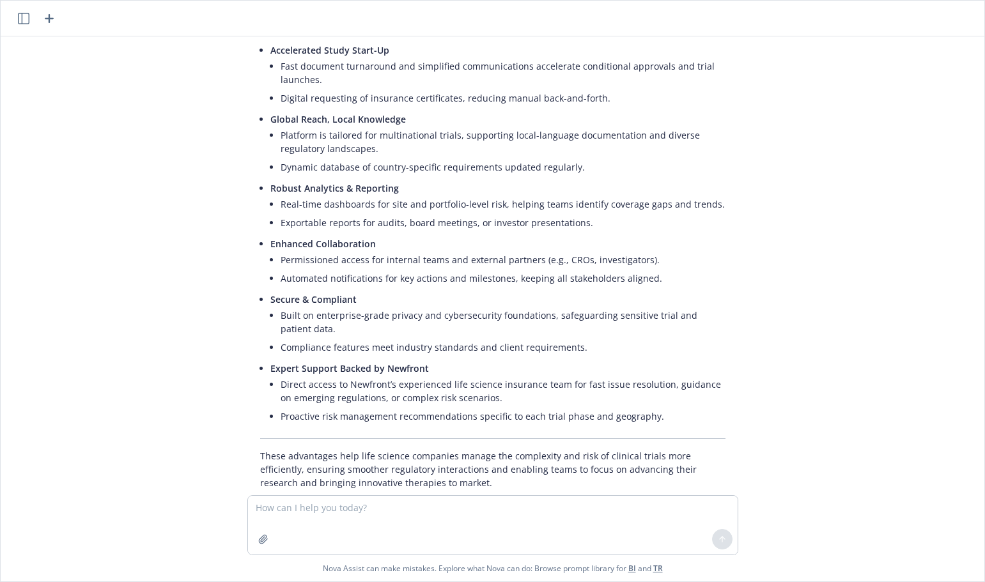
click at [172, 383] on div "List in bullet points the key advantages with our proprietary technology includ…" at bounding box center [492, 265] width 983 height 459
